Goal: Check status: Check status

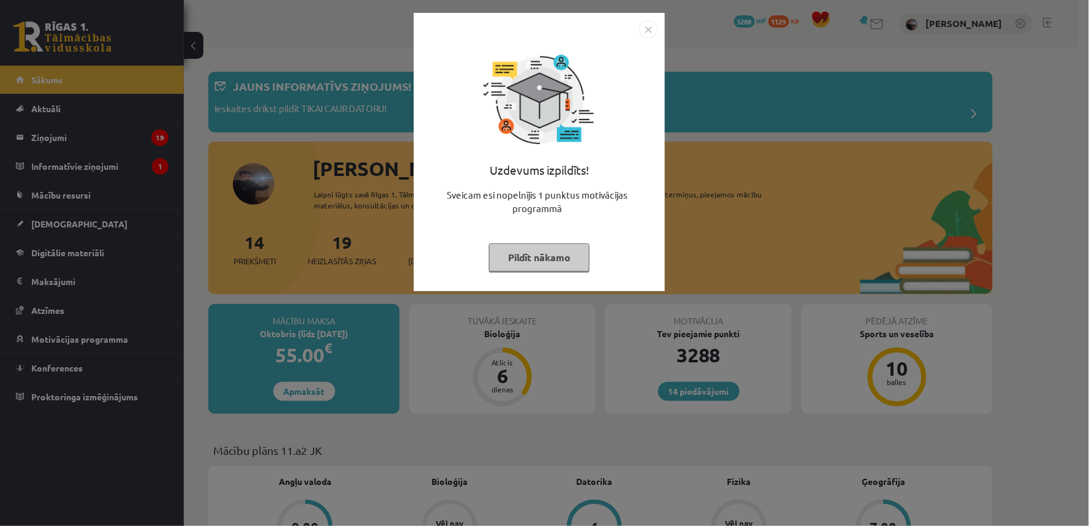
click at [528, 259] on button "Pildīt nākamo" at bounding box center [539, 257] width 100 height 28
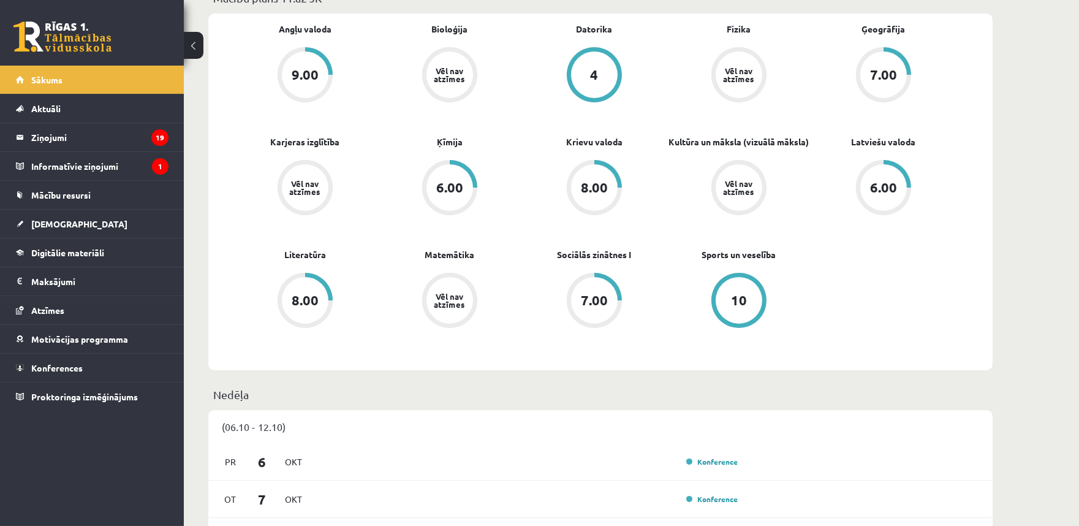
scroll to position [454, 0]
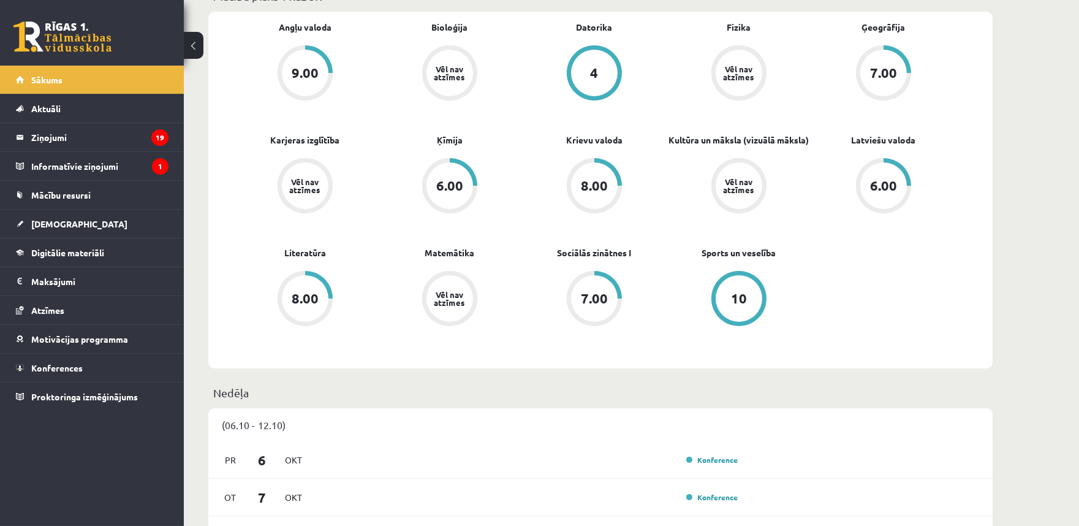
click at [885, 189] on div "6.00" at bounding box center [883, 185] width 27 height 13
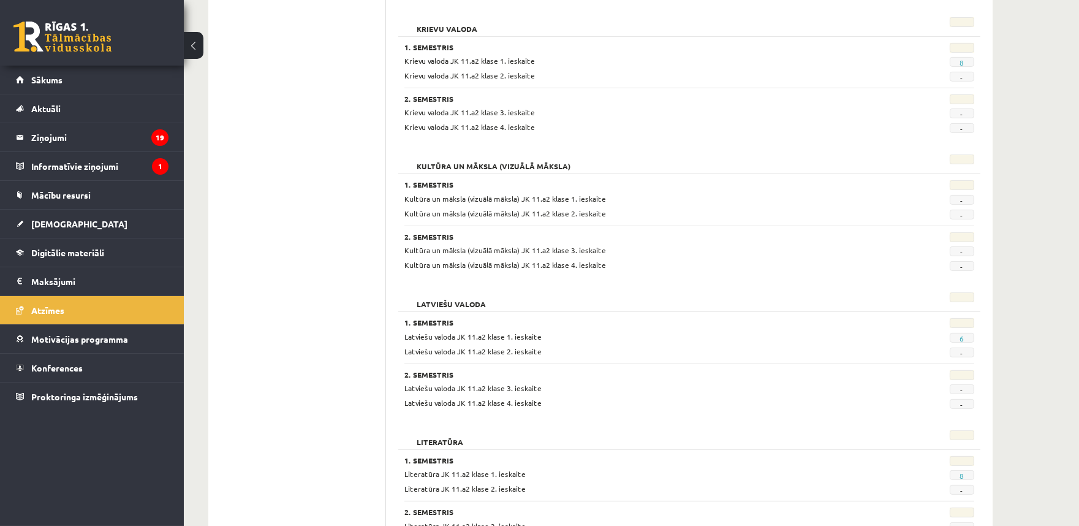
scroll to position [1043, 0]
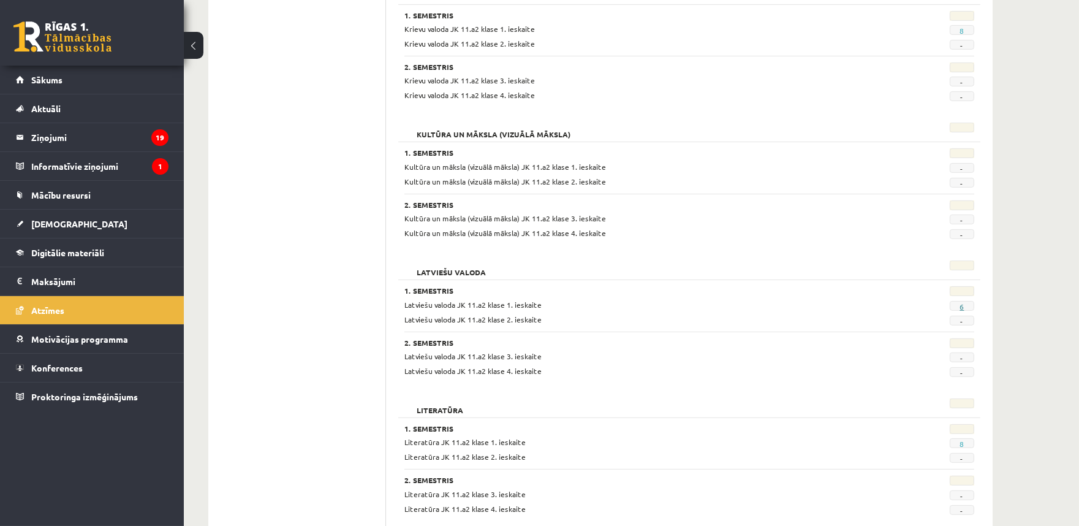
click at [962, 308] on link "6" at bounding box center [961, 306] width 4 height 10
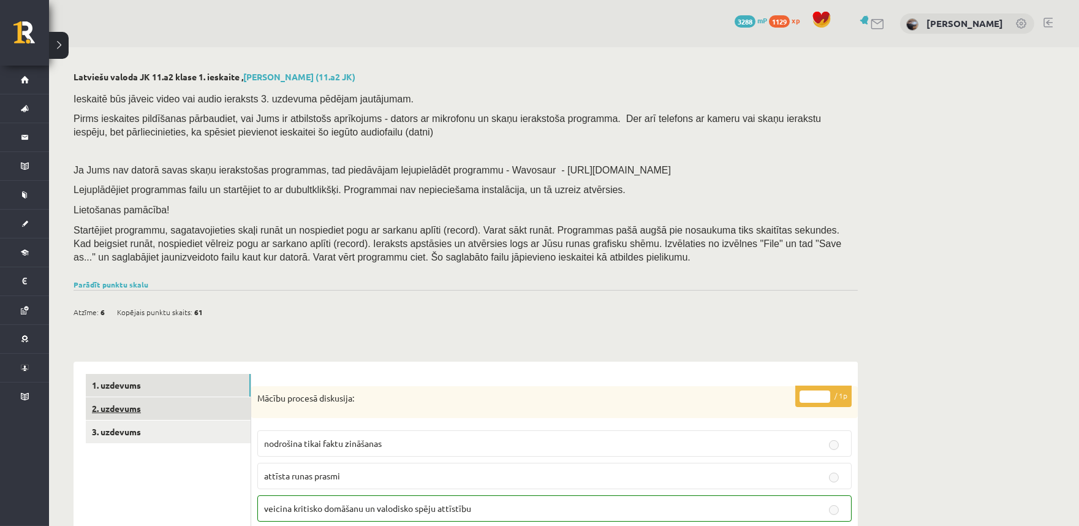
click at [151, 406] on link "2. uzdevums" at bounding box center [168, 408] width 165 height 23
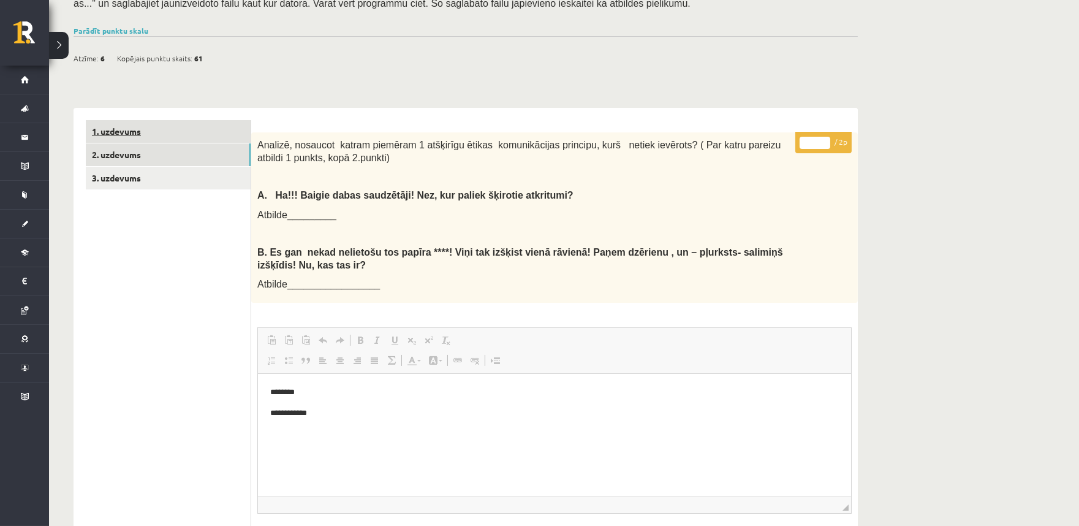
scroll to position [33, 0]
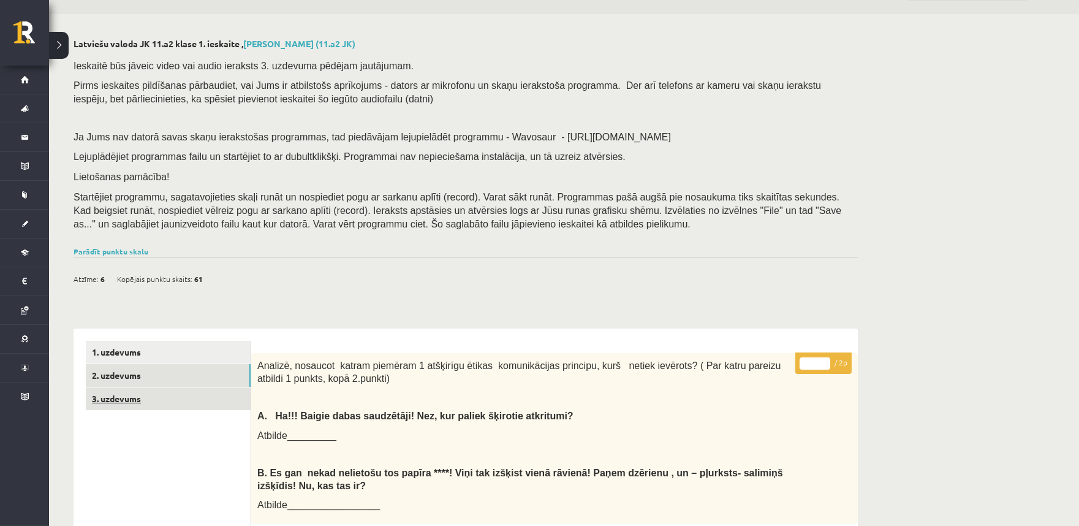
click at [164, 401] on link "3. uzdevums" at bounding box center [168, 398] width 165 height 23
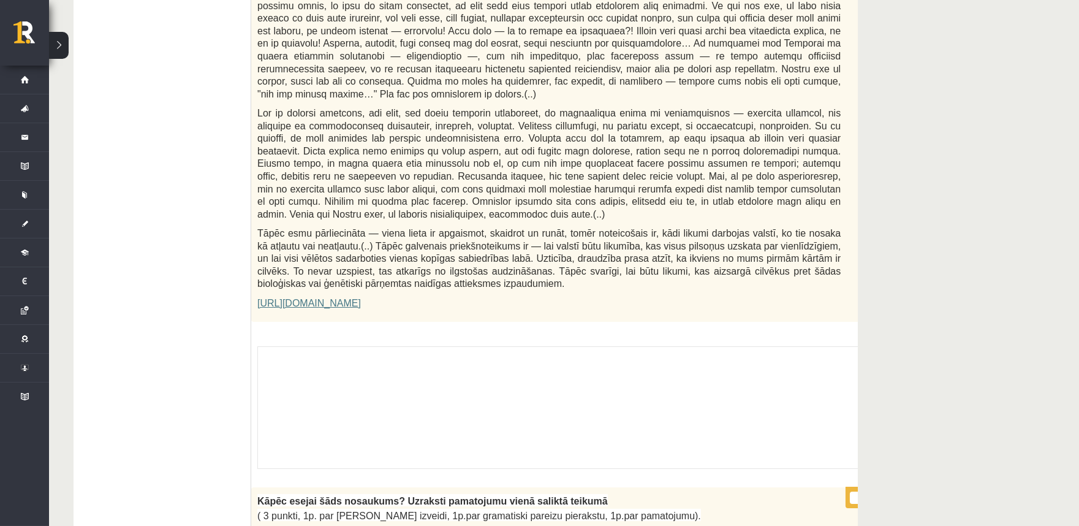
scroll to position [714, 0]
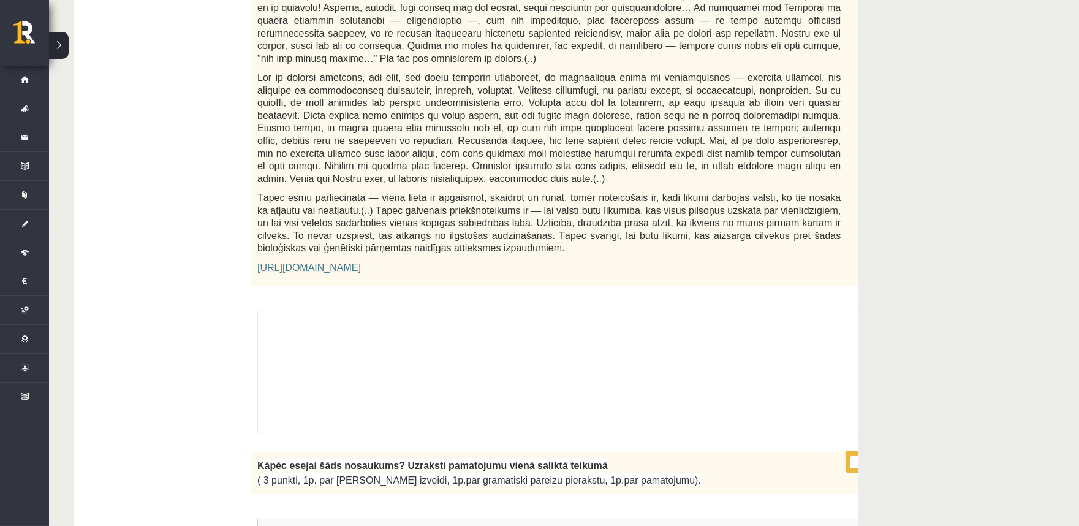
click at [334, 317] on div "Skolotāja pielikums" at bounding box center [579, 372] width 644 height 123
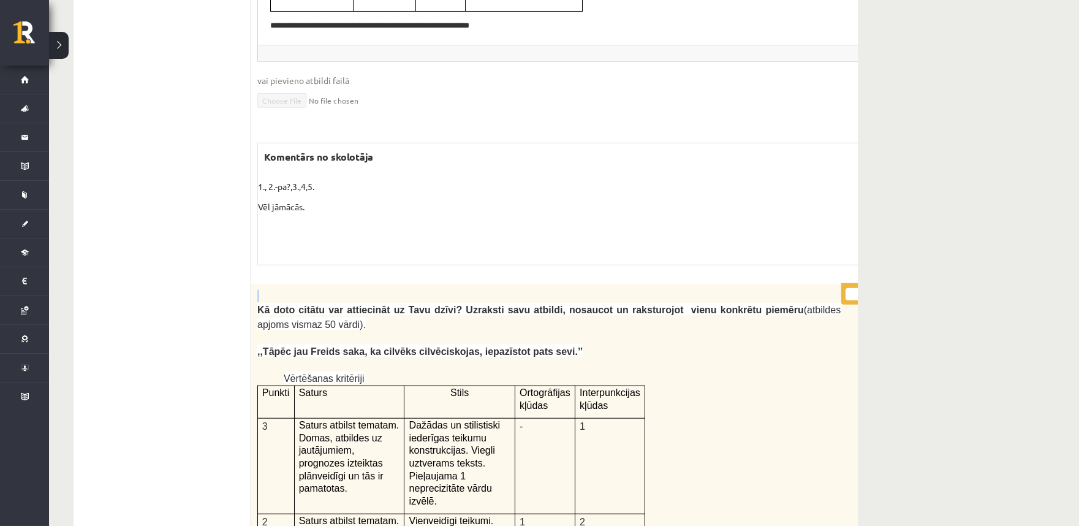
scroll to position [0, 18]
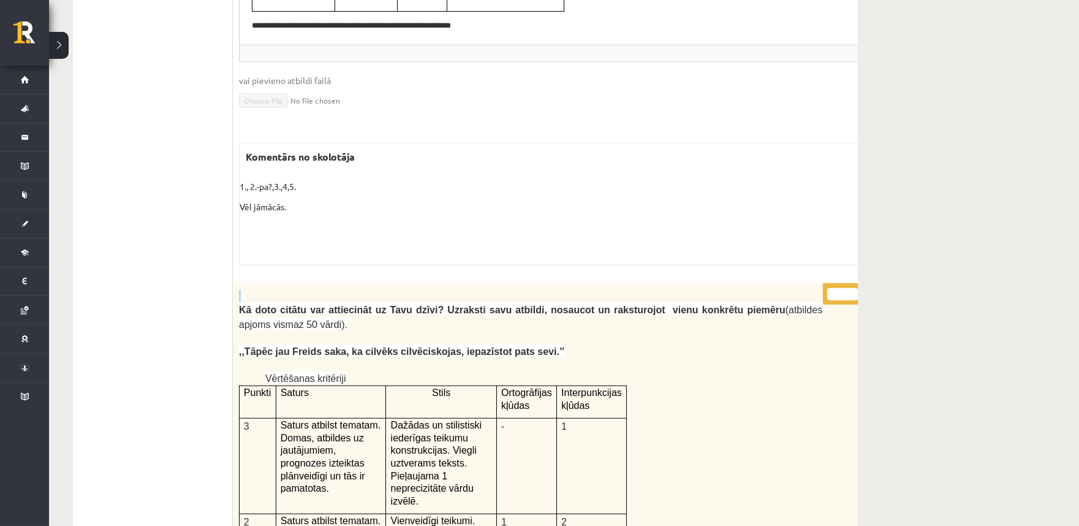
drag, startPoint x: 812, startPoint y: 222, endPoint x: 852, endPoint y: 219, distance: 40.6
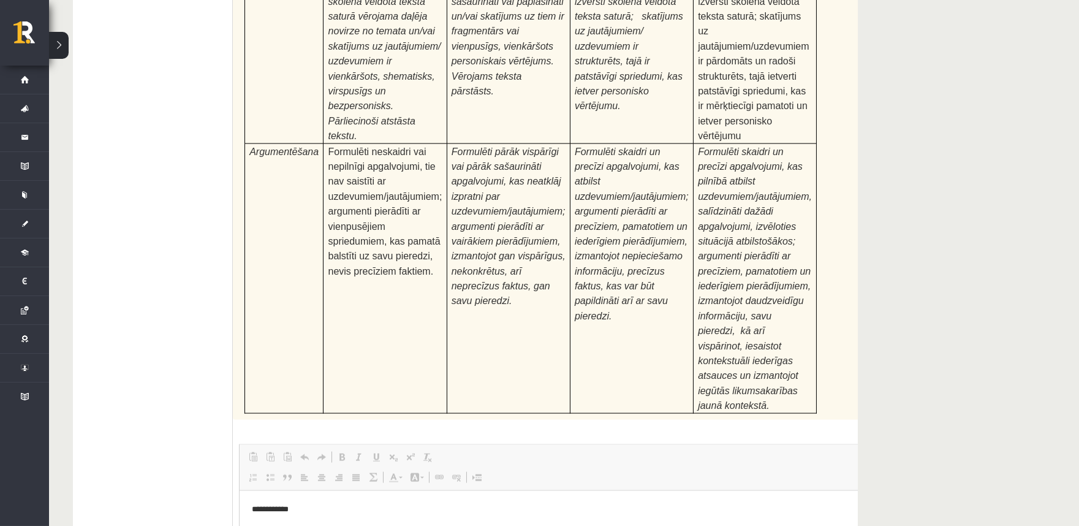
scroll to position [4743, 0]
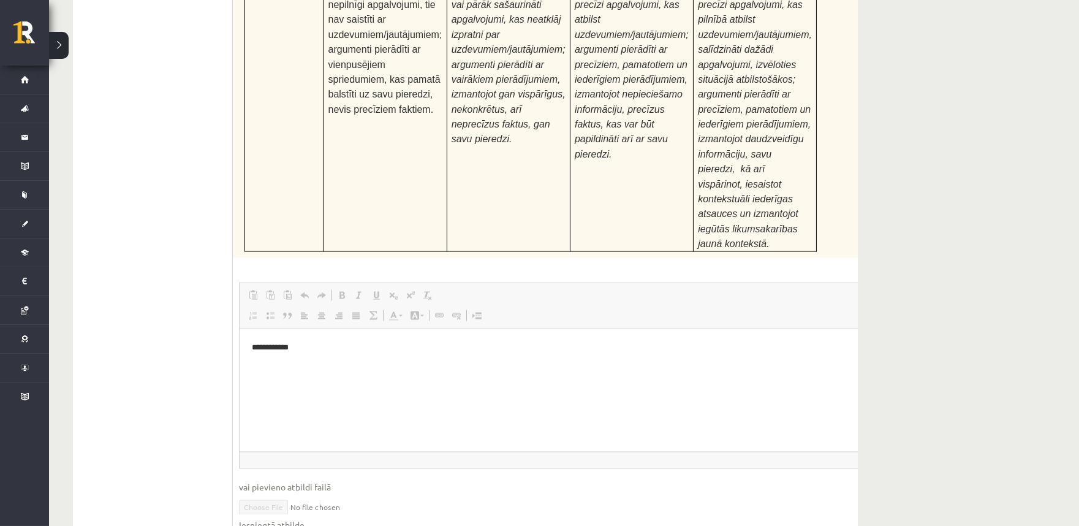
drag, startPoint x: 292, startPoint y: 402, endPoint x: 336, endPoint y: 403, distance: 44.1
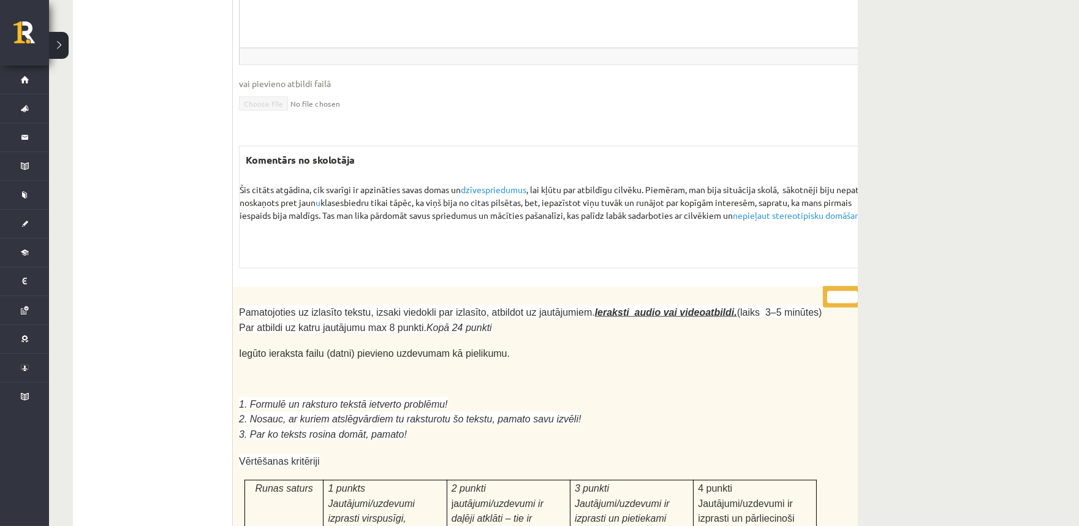
scroll to position [4062, 0]
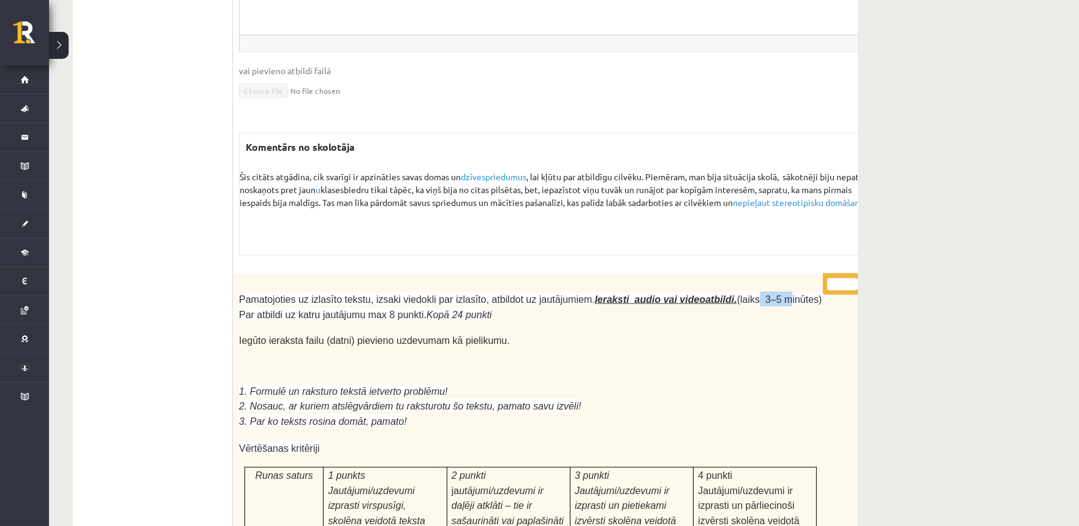
drag, startPoint x: 712, startPoint y: 162, endPoint x: 737, endPoint y: 162, distance: 25.1
click at [737, 294] on span "Pamatojoties uz izlasīto tekstu, izsaki viedokli par izlasīto, atbildot uz jaut…" at bounding box center [530, 306] width 583 height 25
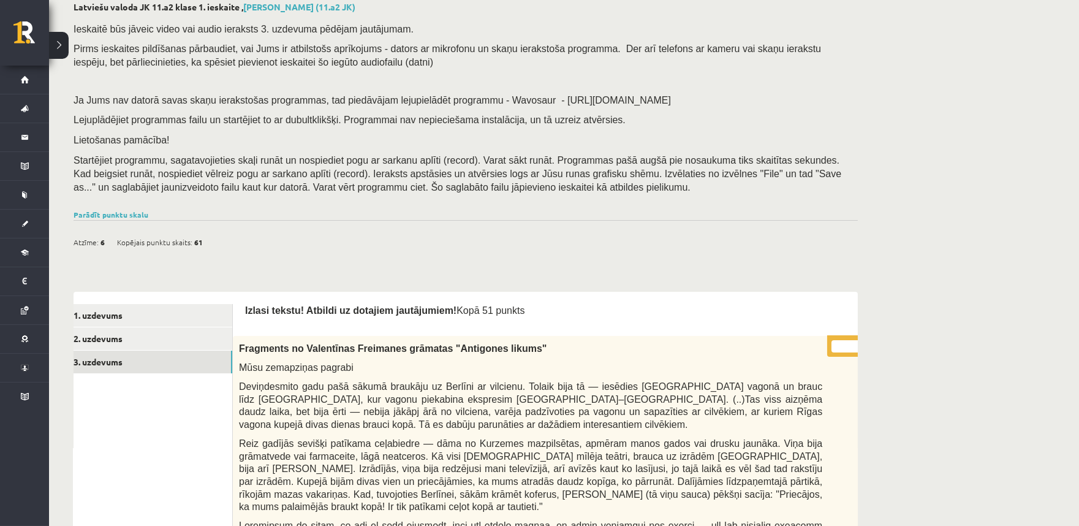
scroll to position [0, 0]
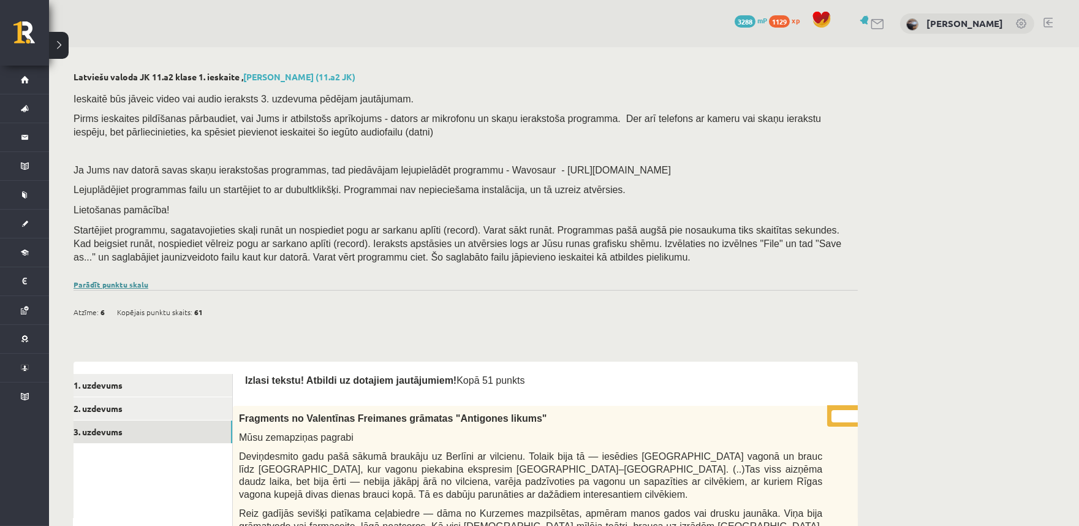
click at [140, 284] on link "Parādīt punktu skalu" at bounding box center [111, 284] width 75 height 10
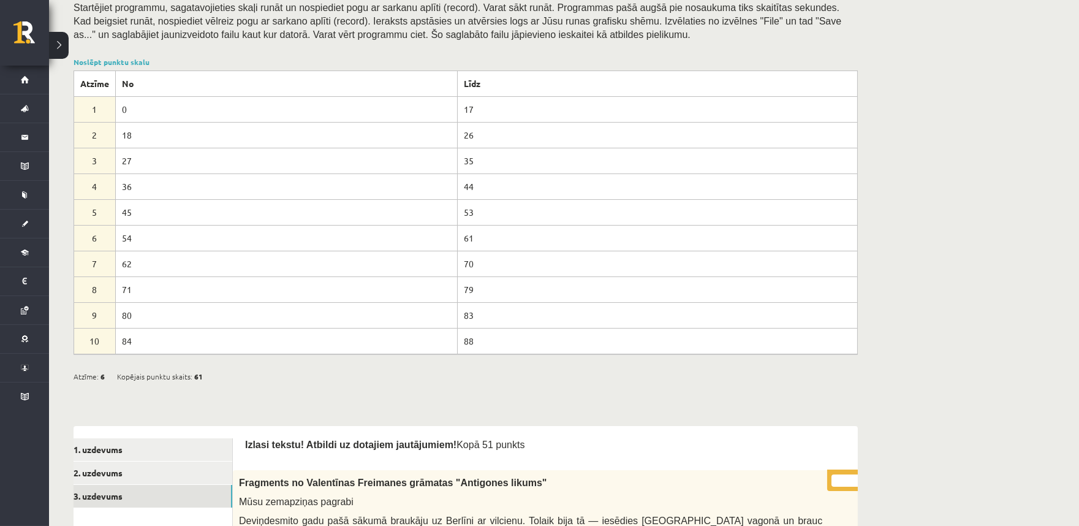
scroll to position [227, 0]
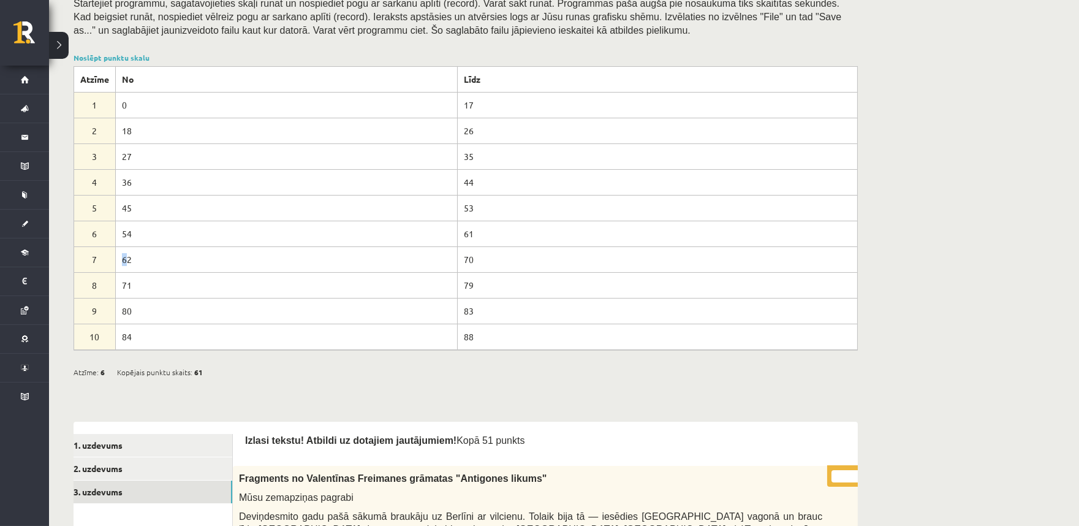
drag, startPoint x: 120, startPoint y: 264, endPoint x: 129, endPoint y: 265, distance: 9.2
click at [129, 265] on td "62" at bounding box center [287, 260] width 342 height 26
drag, startPoint x: 459, startPoint y: 241, endPoint x: 493, endPoint y: 241, distance: 33.7
click at [493, 241] on td "61" at bounding box center [657, 234] width 400 height 26
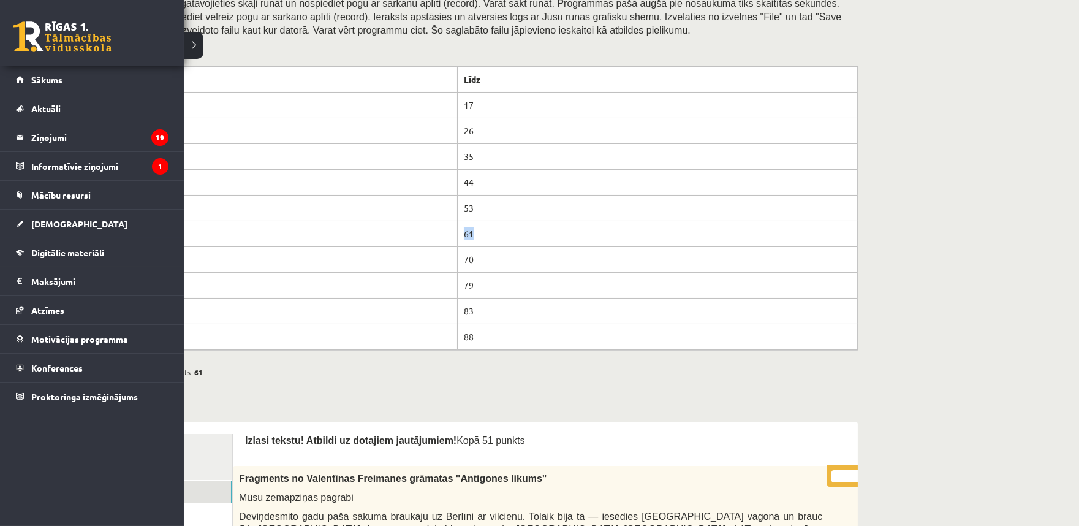
click at [47, 39] on link at bounding box center [62, 36] width 98 height 31
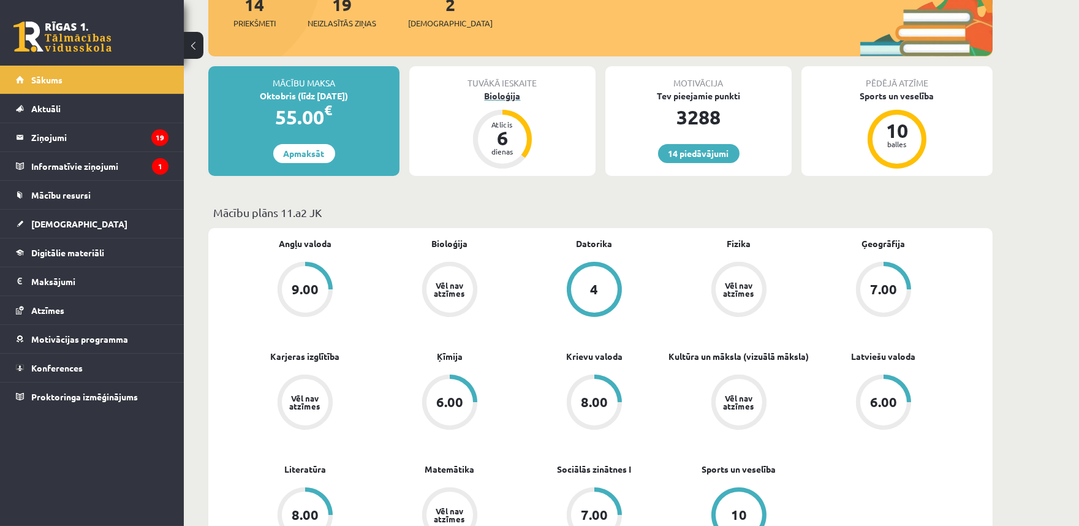
scroll to position [227, 0]
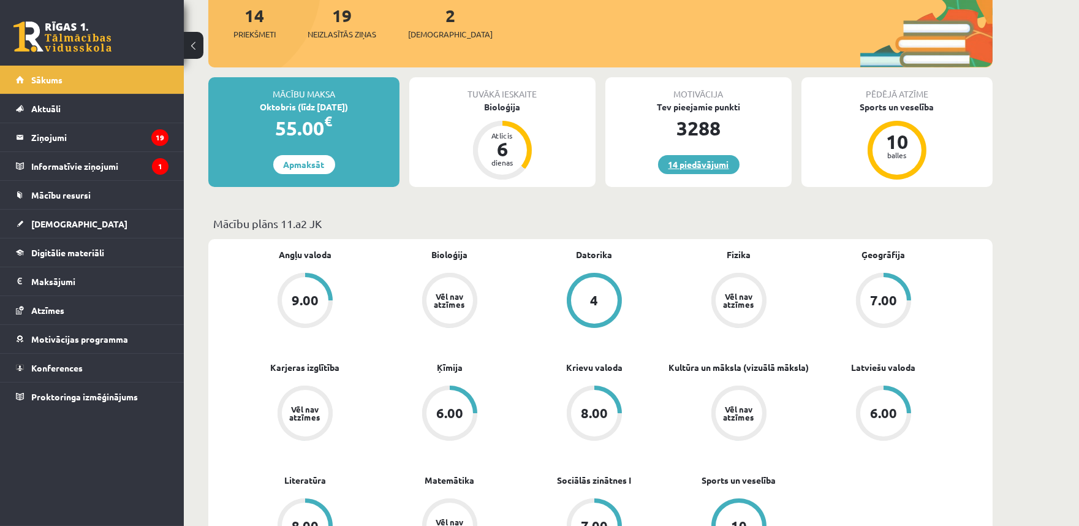
click at [705, 160] on link "14 piedāvājumi" at bounding box center [698, 164] width 81 height 19
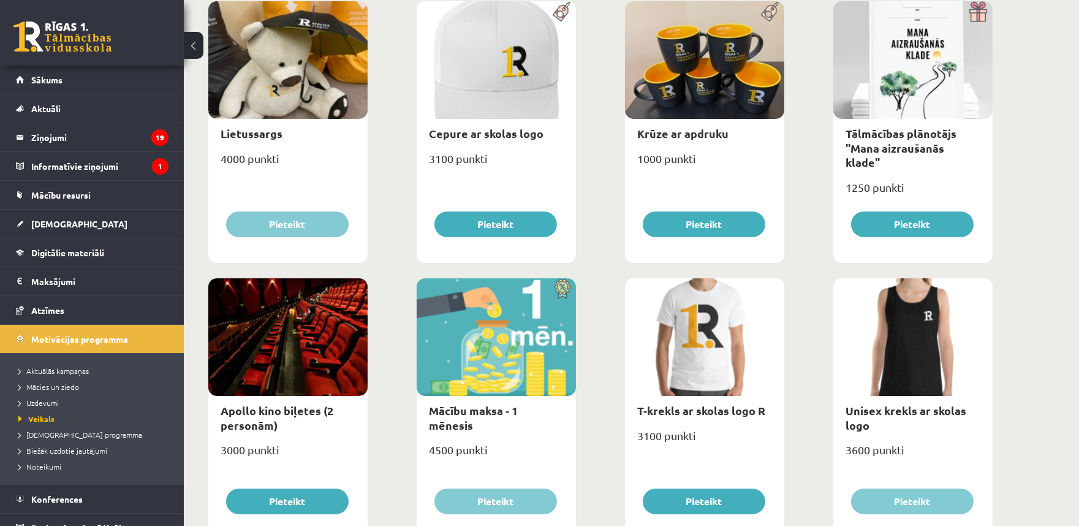
scroll to position [227, 0]
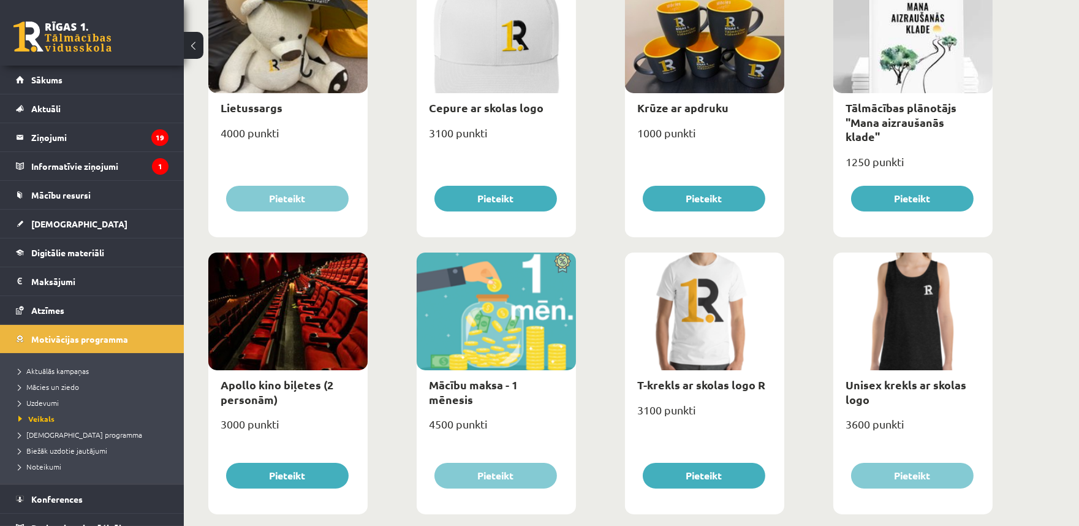
drag, startPoint x: 703, startPoint y: 169, endPoint x: 617, endPoint y: 197, distance: 90.7
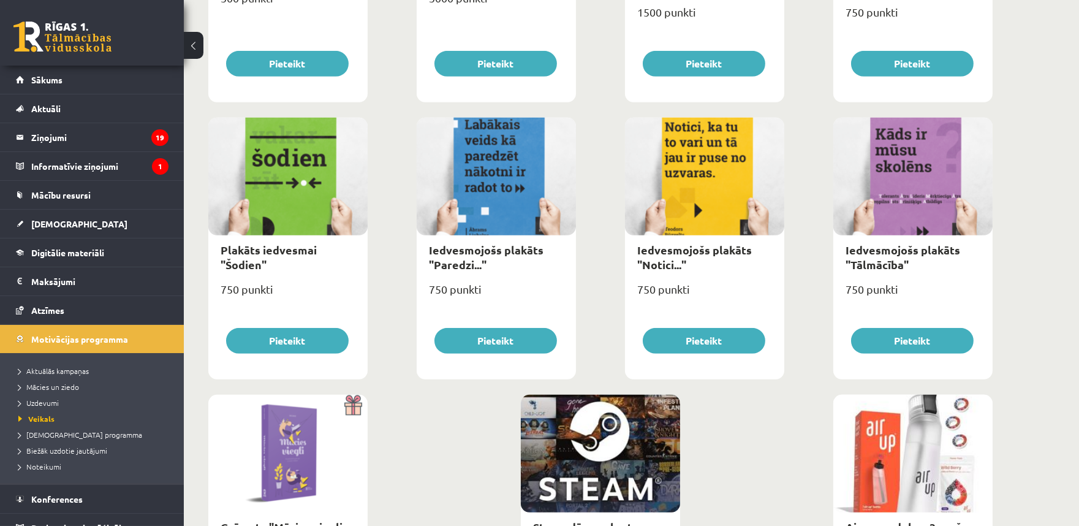
scroll to position [1356, 0]
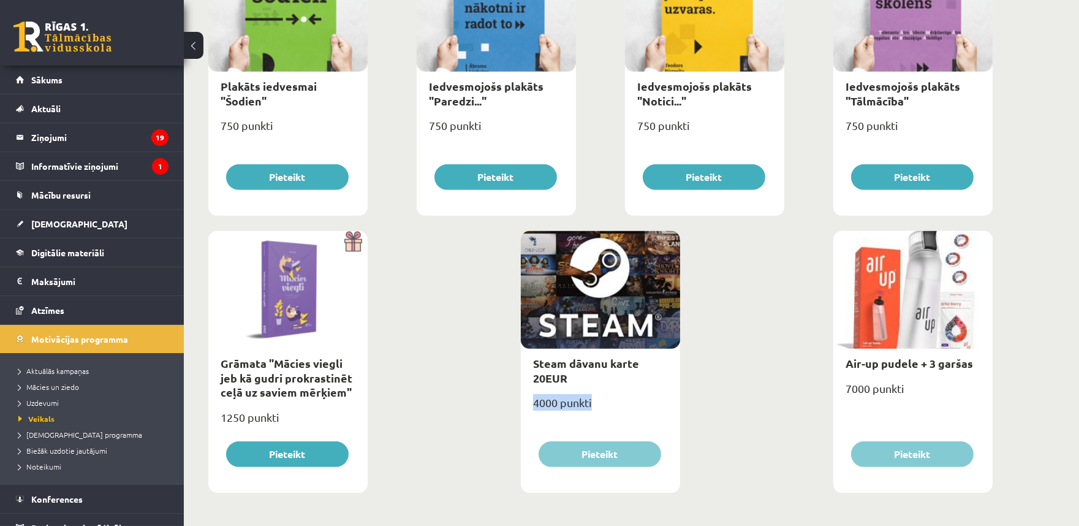
drag, startPoint x: 572, startPoint y: 410, endPoint x: 607, endPoint y: 408, distance: 35.6
click at [607, 408] on div "4000 punkti" at bounding box center [600, 407] width 159 height 31
